Goal: Use online tool/utility: Utilize a website feature to perform a specific function

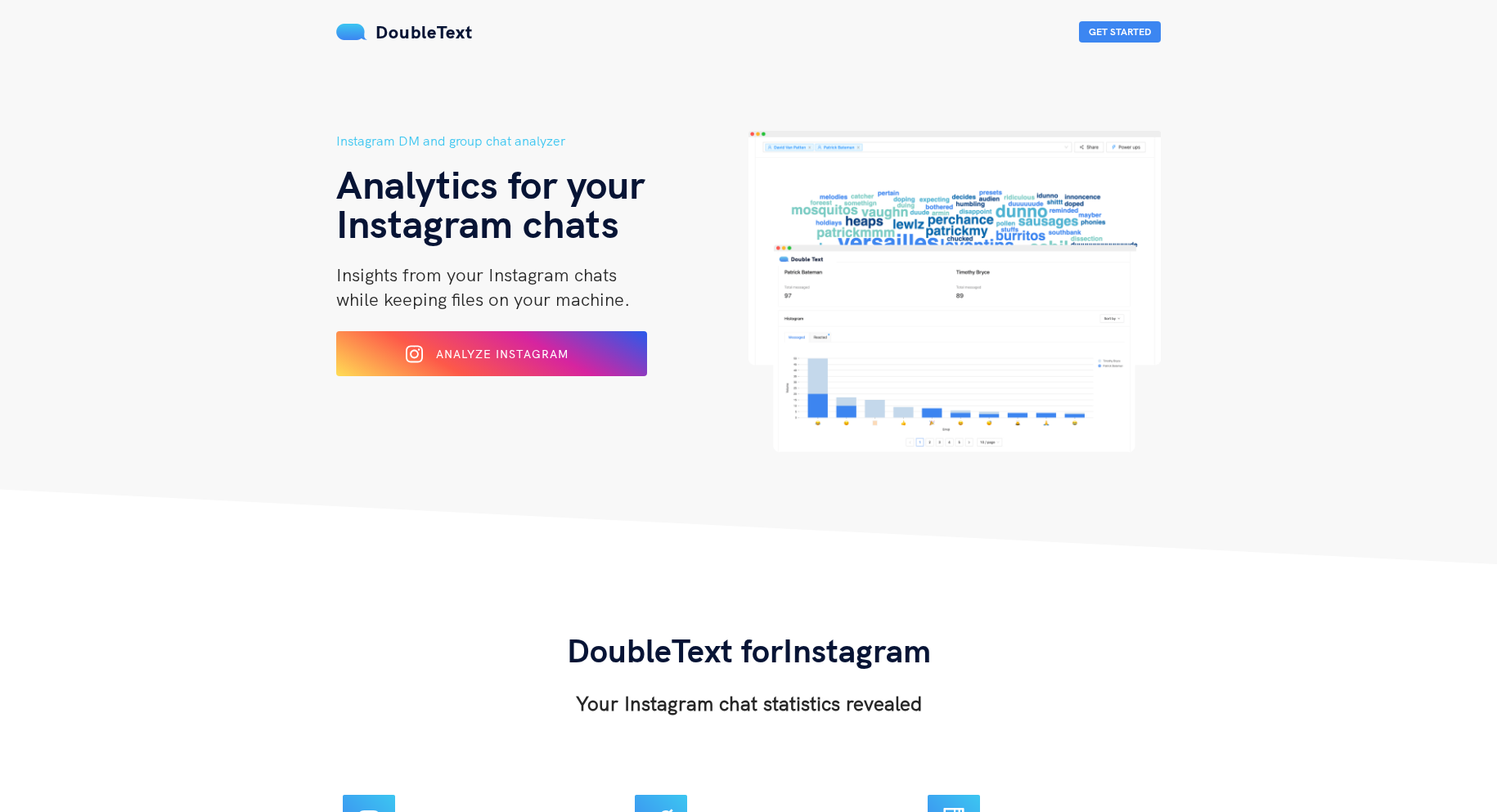
click at [570, 360] on div "Analyze Instagram" at bounding box center [491, 353] width 254 height 25
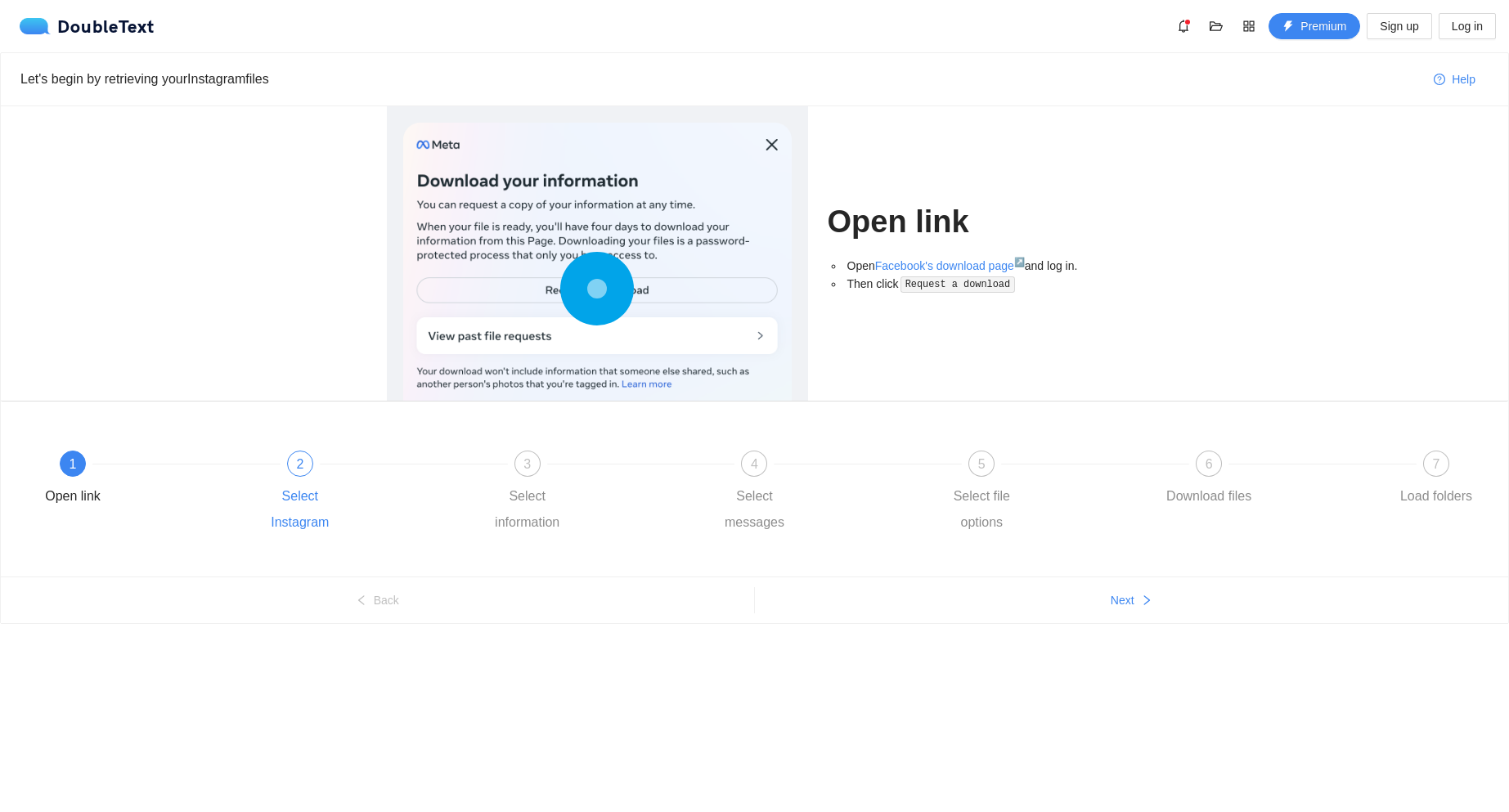
click at [280, 463] on div "2 Select Instagram" at bounding box center [366, 492] width 227 height 85
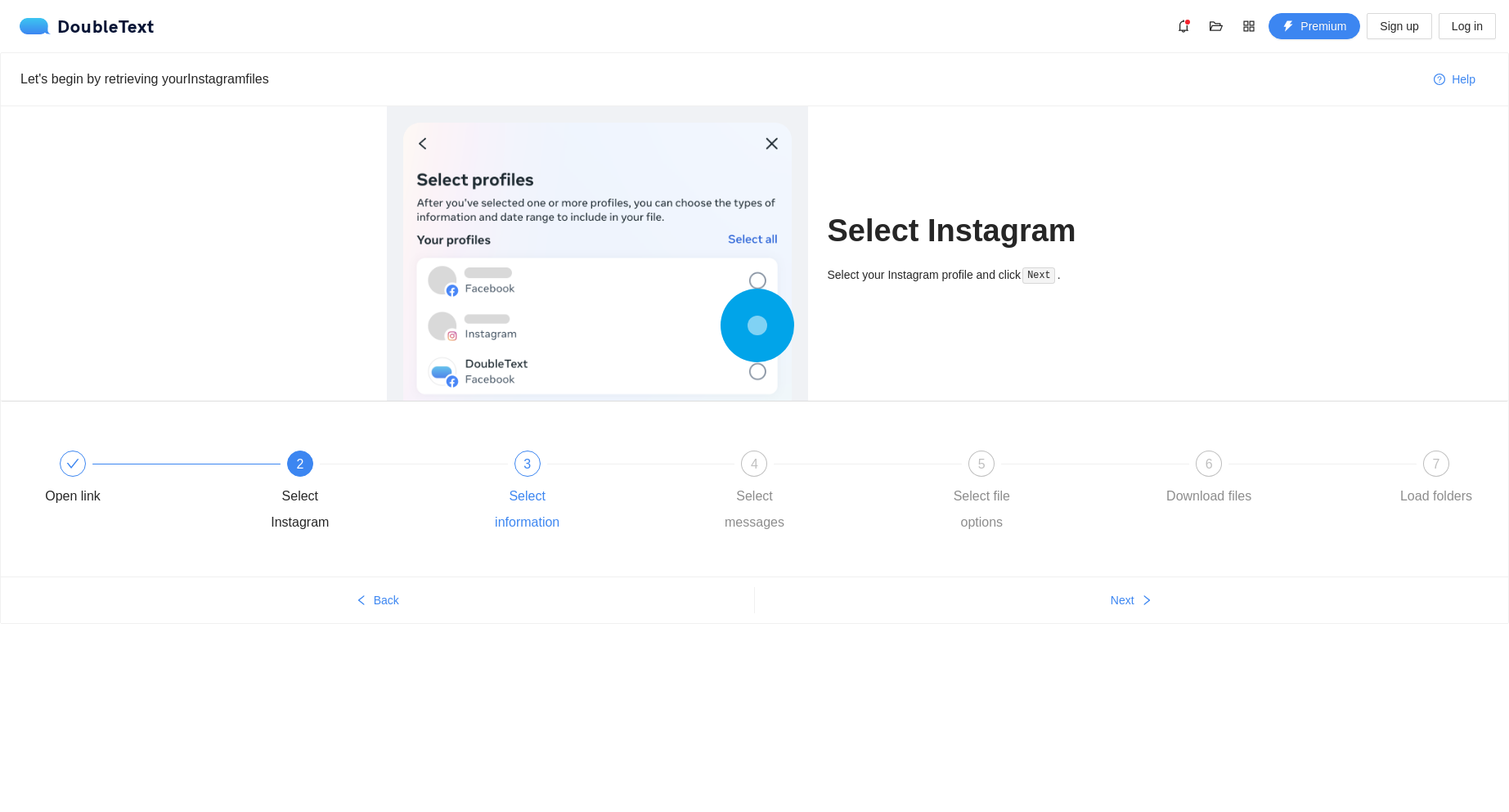
click at [517, 462] on div "3" at bounding box center [528, 463] width 26 height 26
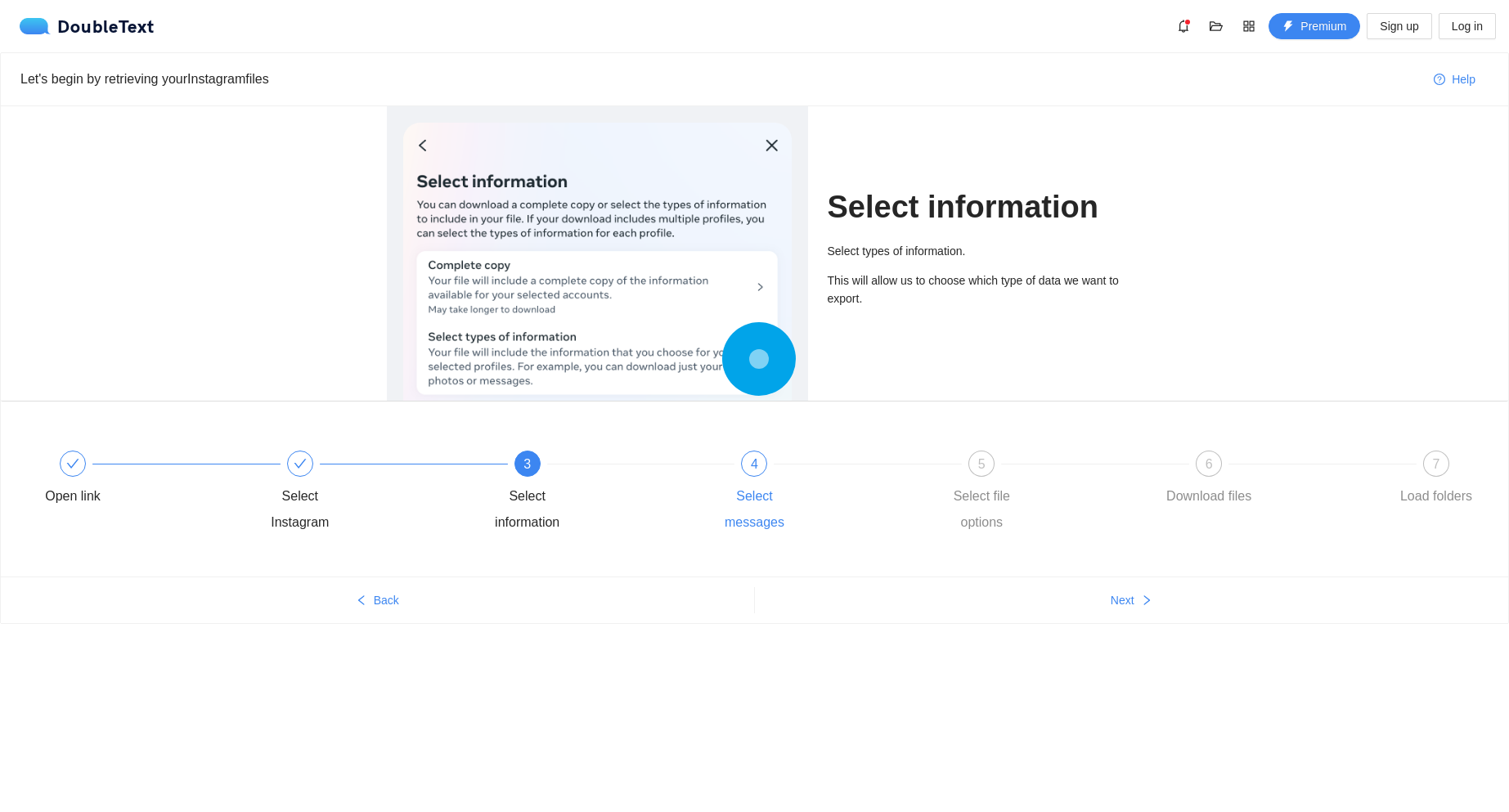
click at [755, 487] on div "Select messages" at bounding box center [754, 509] width 95 height 53
